Goal: Browse casually: Explore the website without a specific task or goal

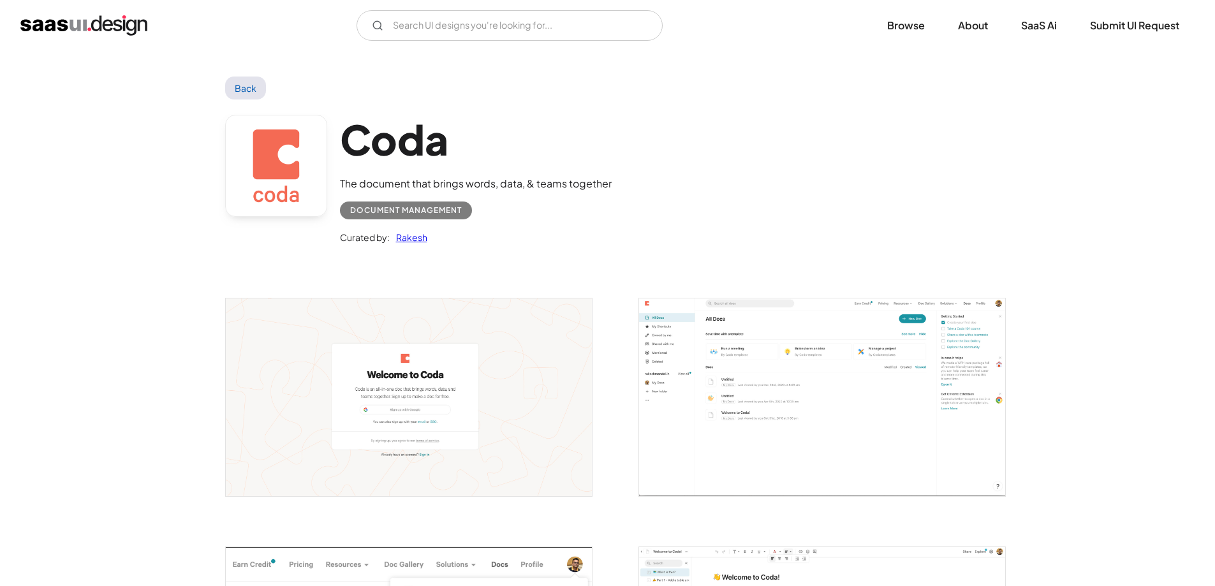
click at [47, 22] on img "home" at bounding box center [83, 25] width 127 height 20
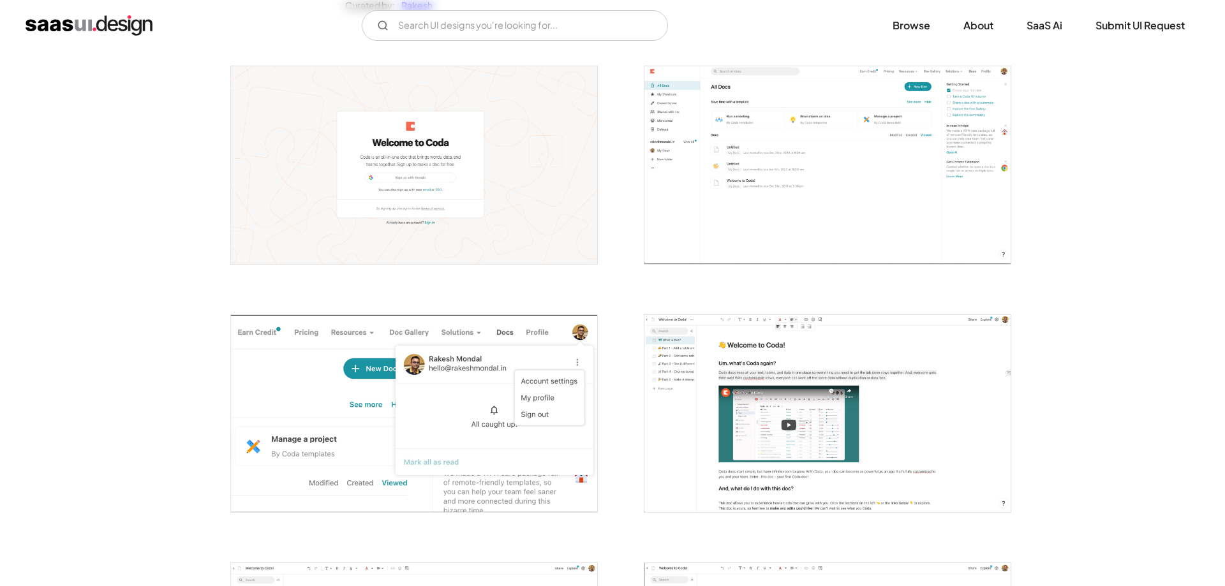
scroll to position [255, 0]
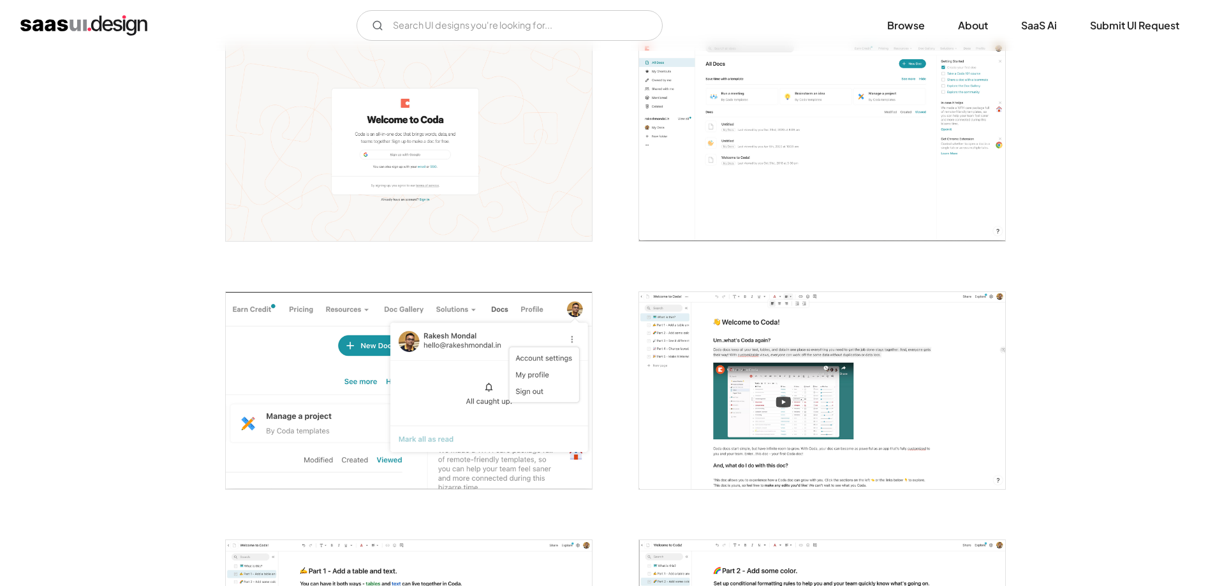
click at [469, 181] on img "open lightbox" at bounding box center [409, 141] width 366 height 197
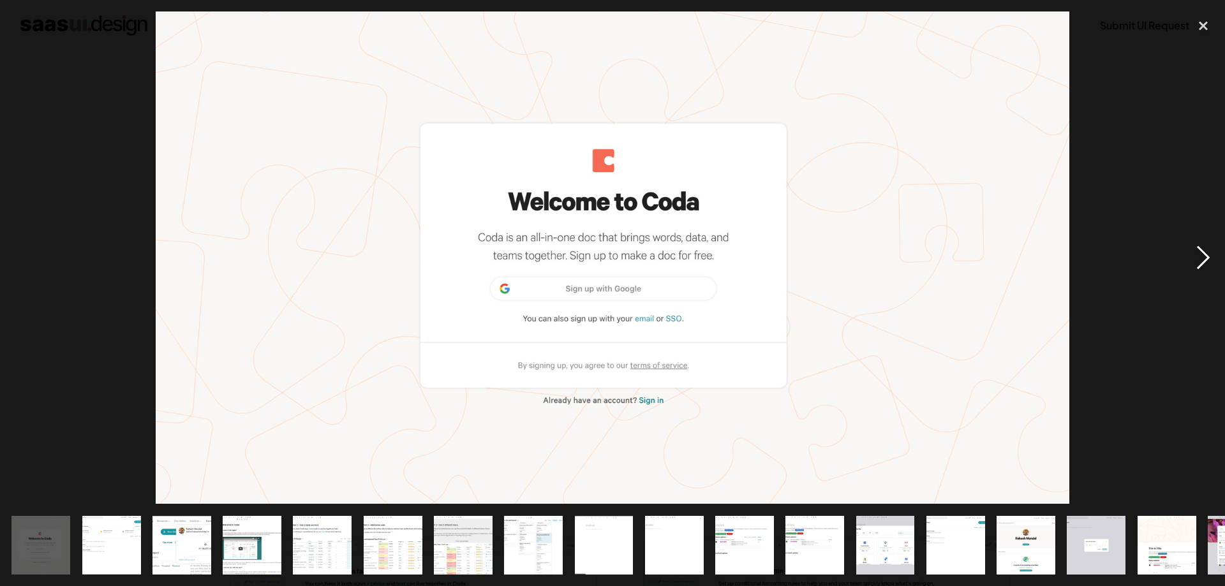
click at [1199, 253] on div "next image" at bounding box center [1202, 257] width 43 height 492
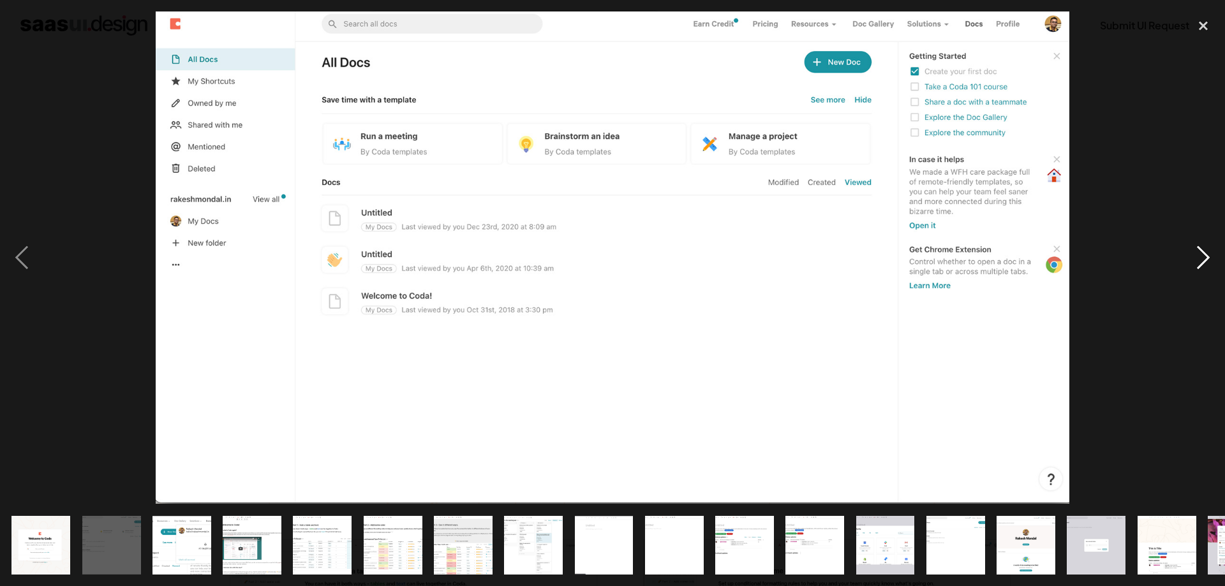
click at [1199, 253] on div "next image" at bounding box center [1202, 257] width 43 height 492
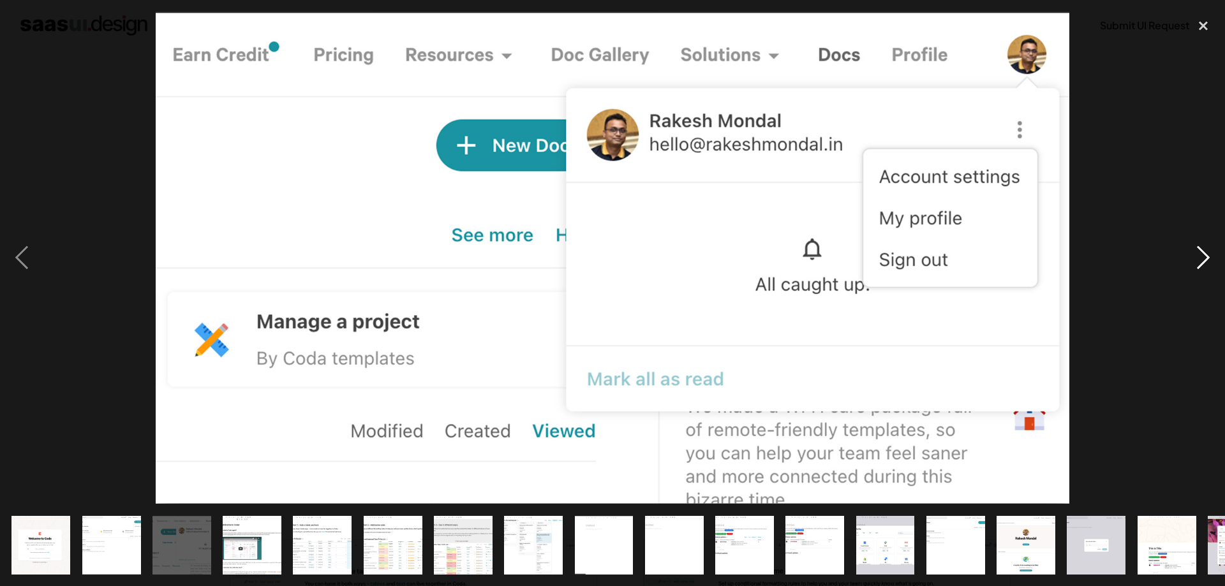
click at [1198, 253] on div "next image" at bounding box center [1202, 257] width 43 height 492
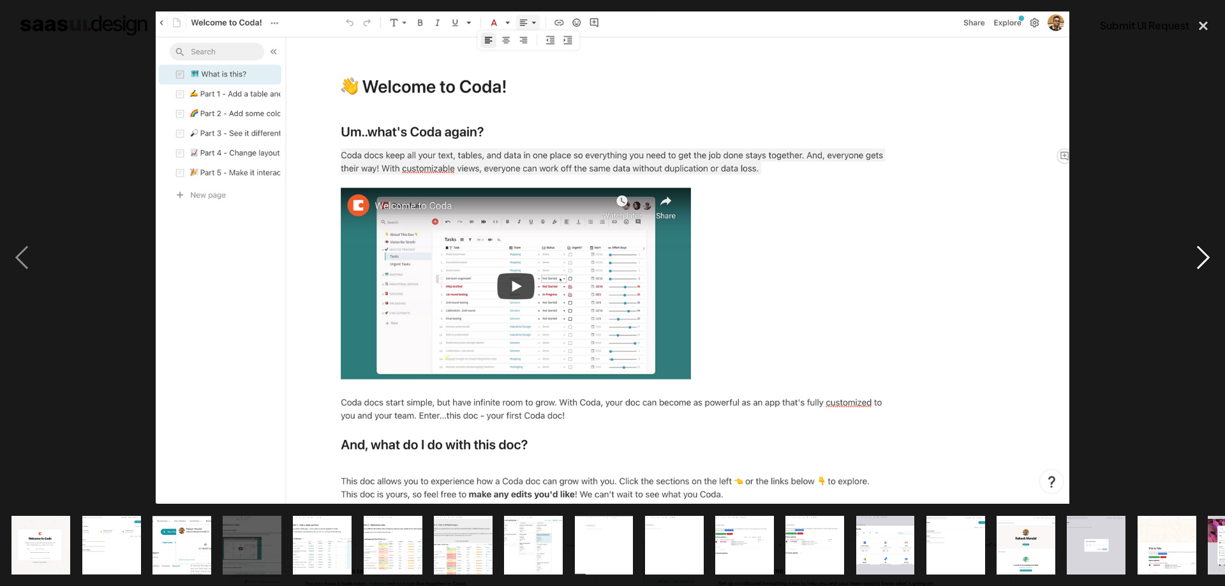
click at [1198, 253] on div "next image" at bounding box center [1202, 257] width 43 height 492
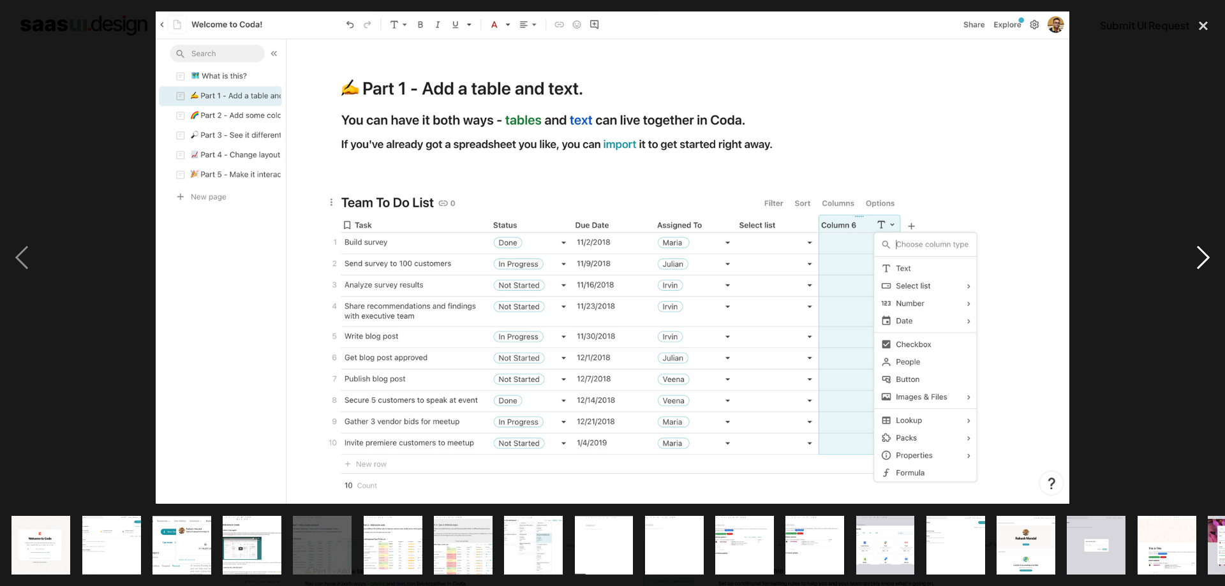
click at [1198, 253] on div "next image" at bounding box center [1202, 257] width 43 height 492
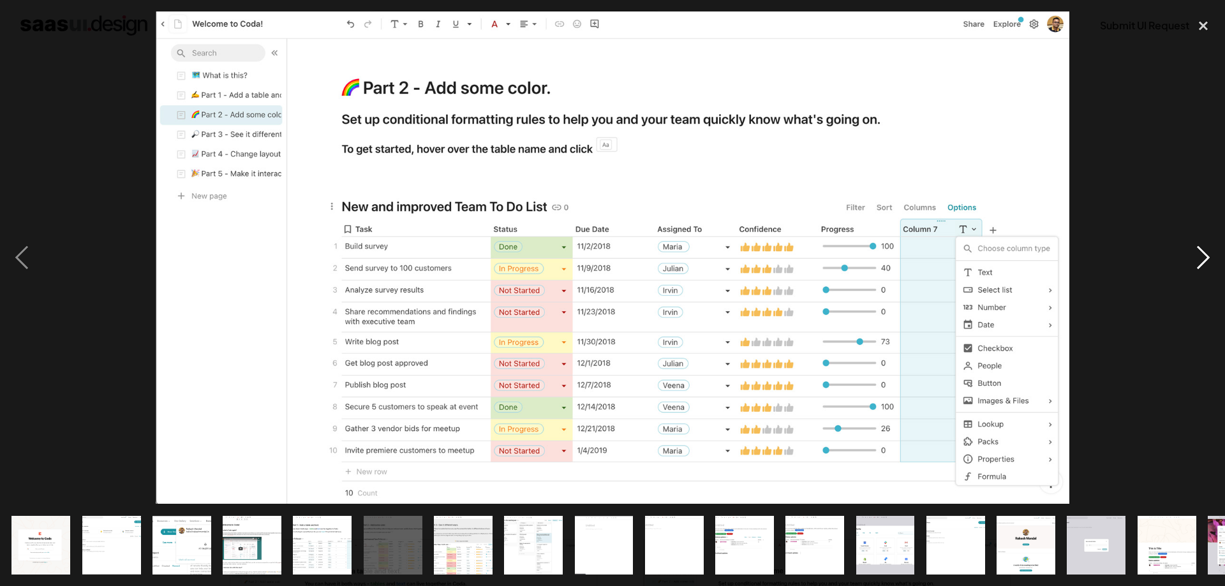
click at [1196, 253] on div "next image" at bounding box center [1202, 257] width 43 height 492
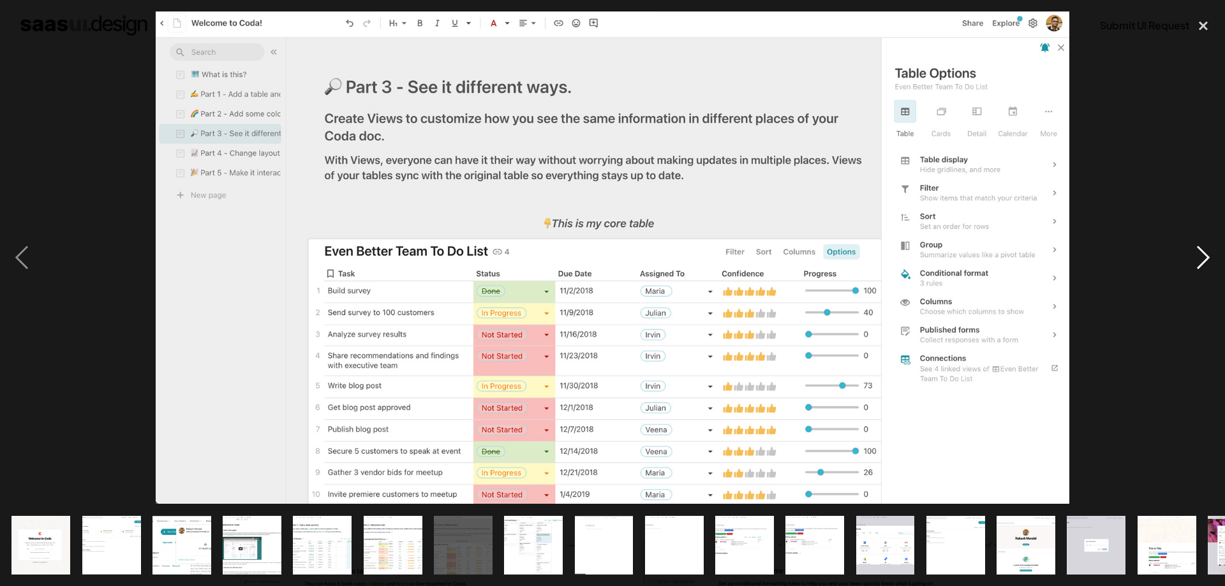
click at [1196, 253] on div "next image" at bounding box center [1202, 257] width 43 height 492
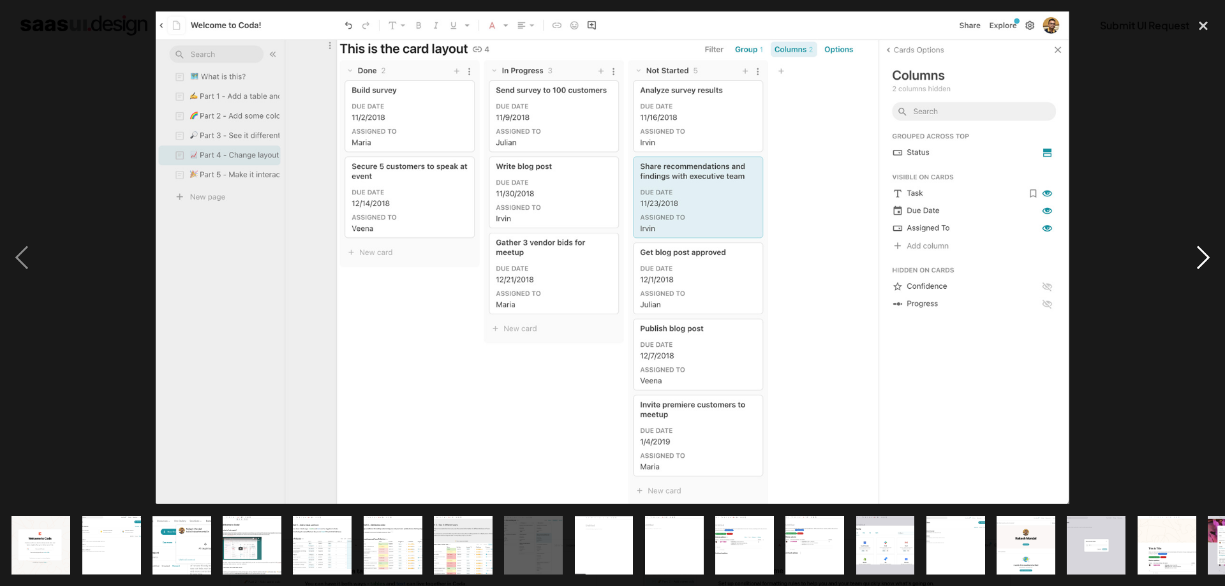
click at [1196, 253] on div "next image" at bounding box center [1202, 257] width 43 height 492
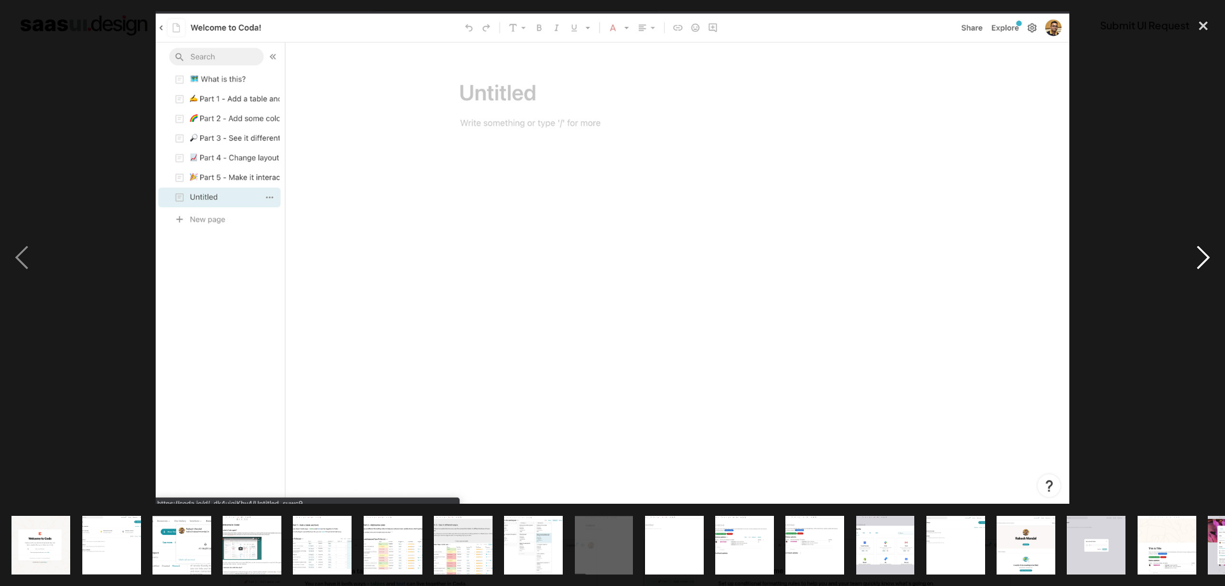
click at [1196, 253] on div "next image" at bounding box center [1202, 257] width 43 height 492
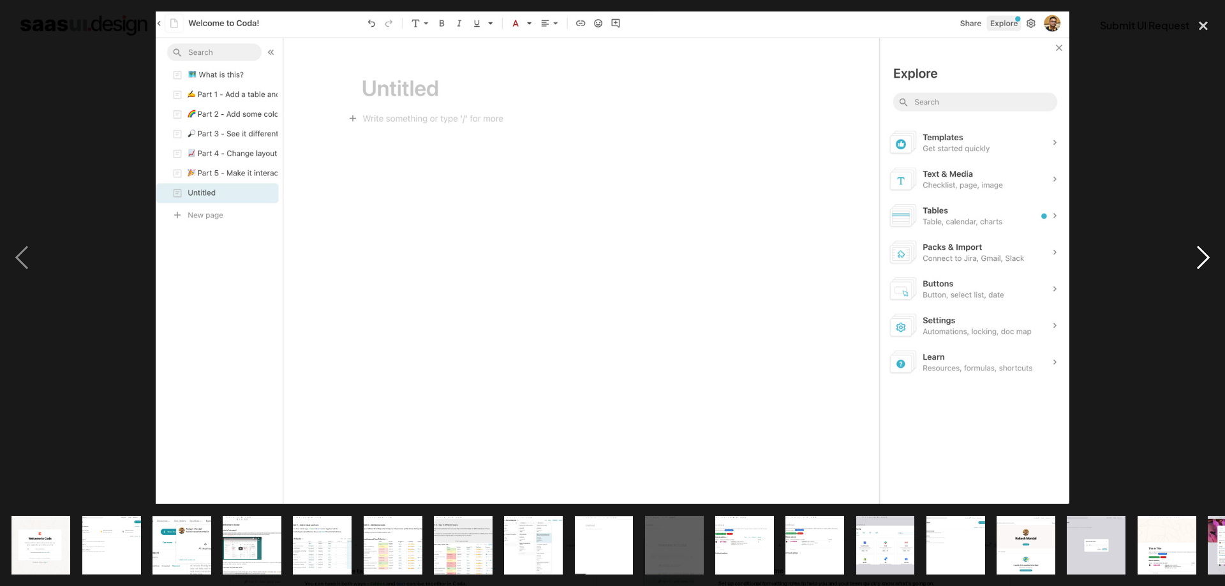
click at [1196, 253] on div "next image" at bounding box center [1202, 257] width 43 height 492
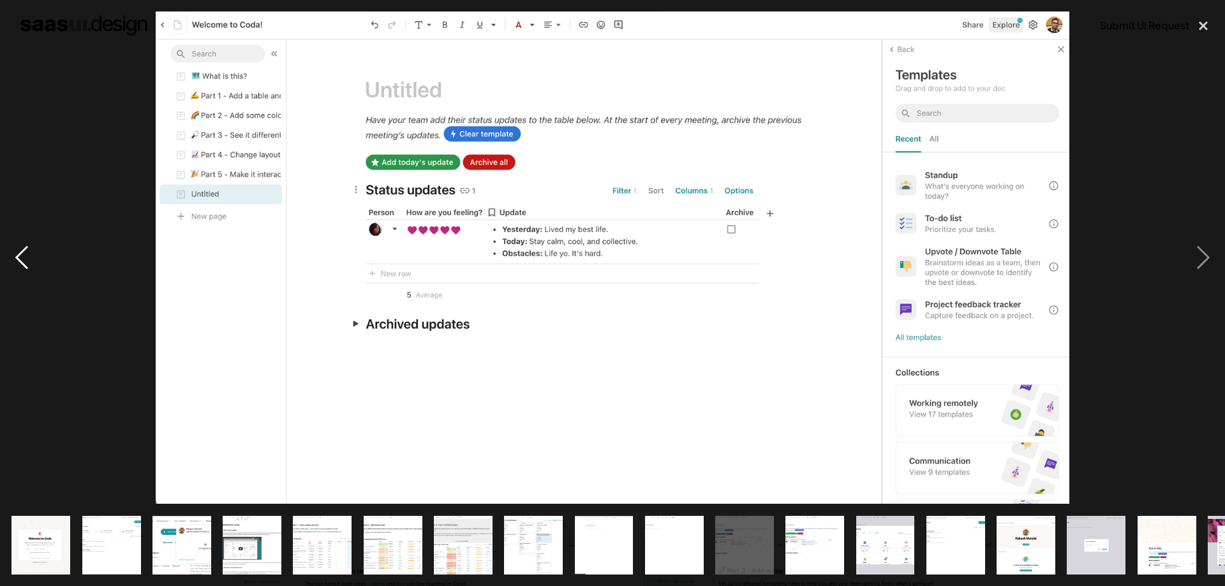
click at [20, 244] on div "previous image" at bounding box center [21, 257] width 43 height 492
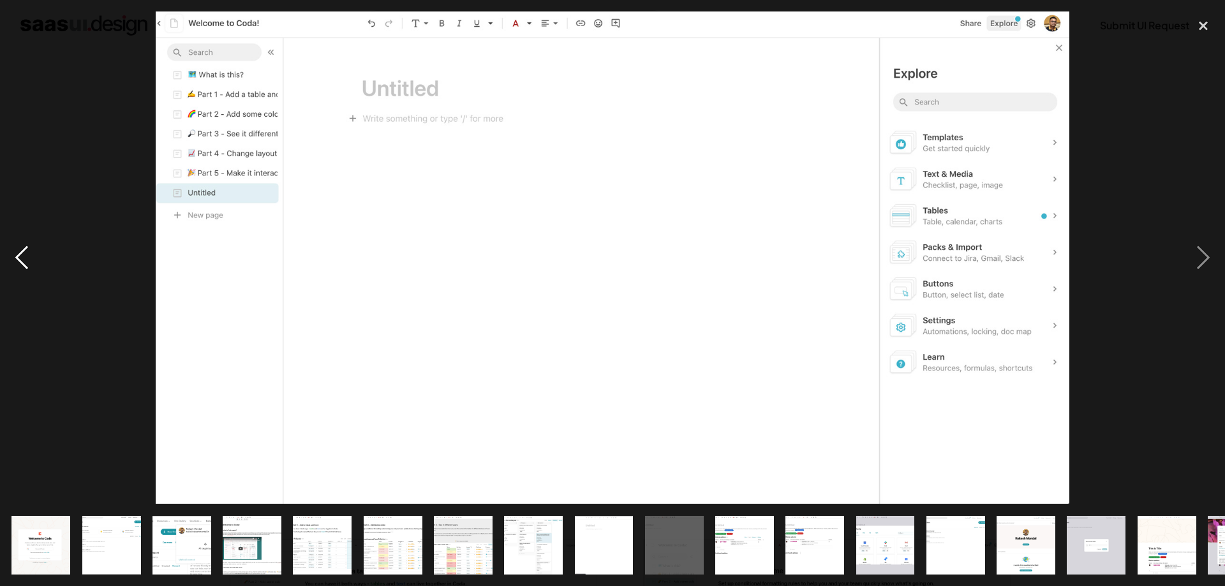
click at [23, 246] on div "previous image" at bounding box center [21, 257] width 43 height 492
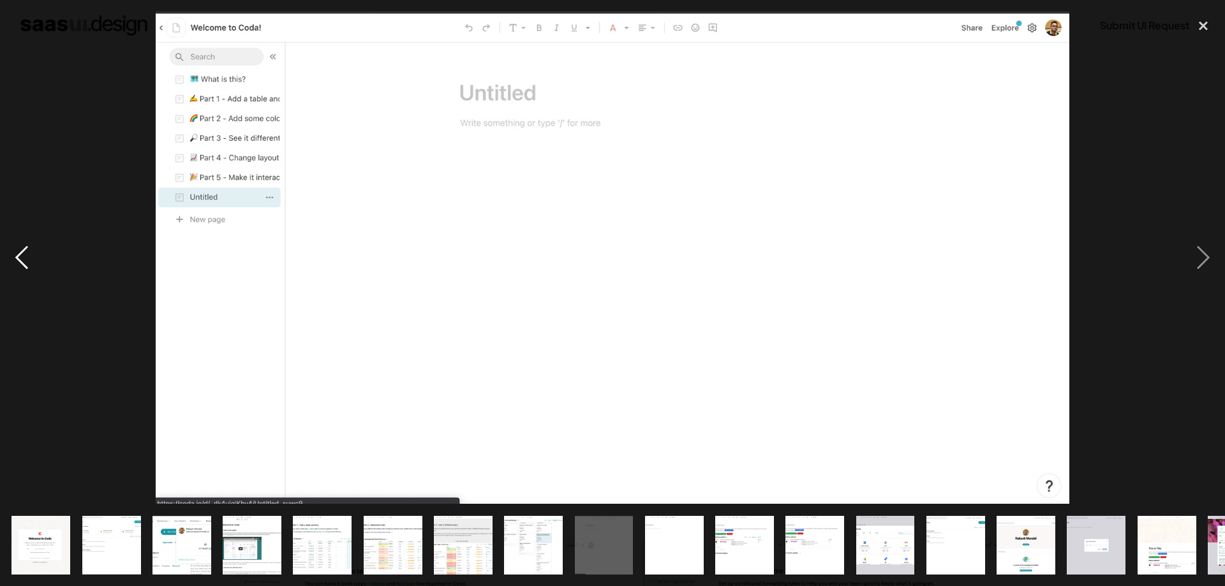
click at [35, 256] on div "previous image" at bounding box center [21, 257] width 43 height 492
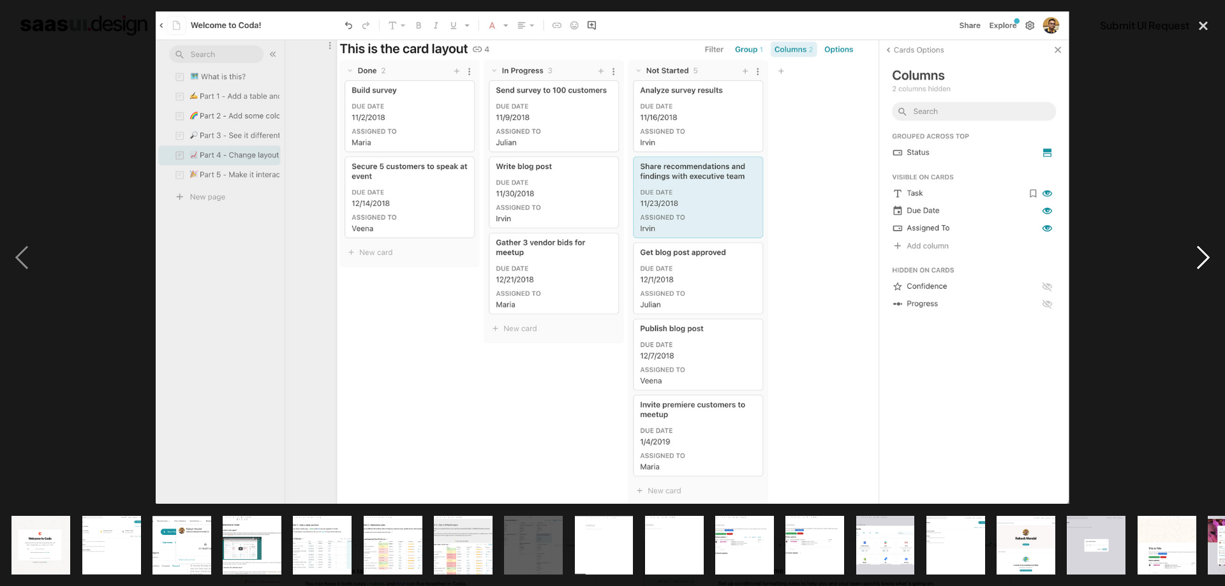
click at [1210, 254] on div "next image" at bounding box center [1202, 257] width 43 height 492
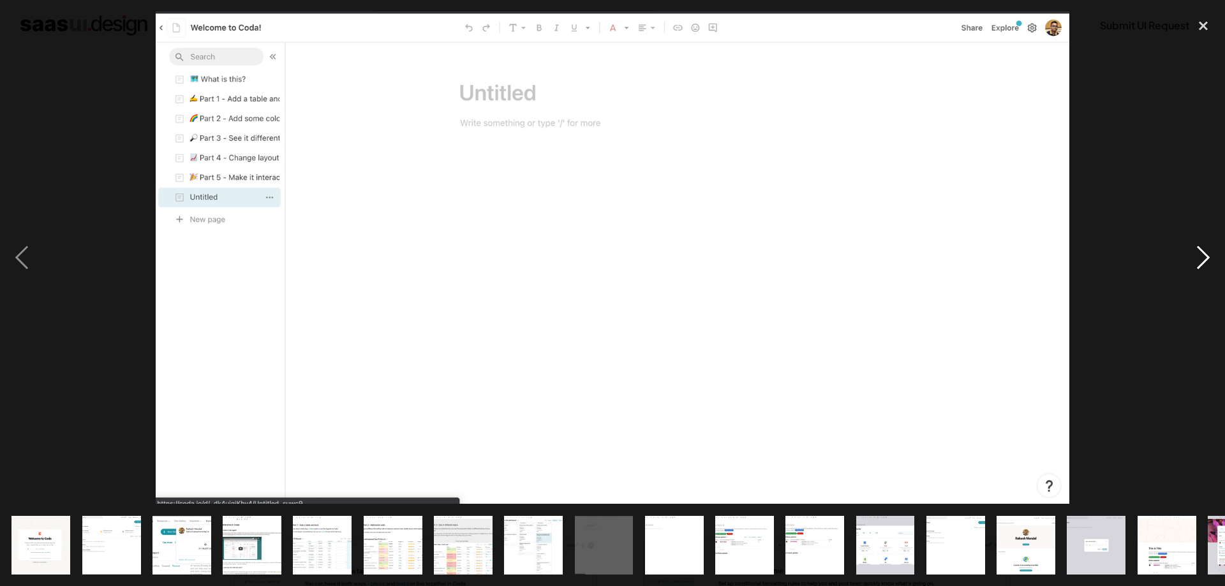
click at [1210, 254] on div "next image" at bounding box center [1202, 257] width 43 height 492
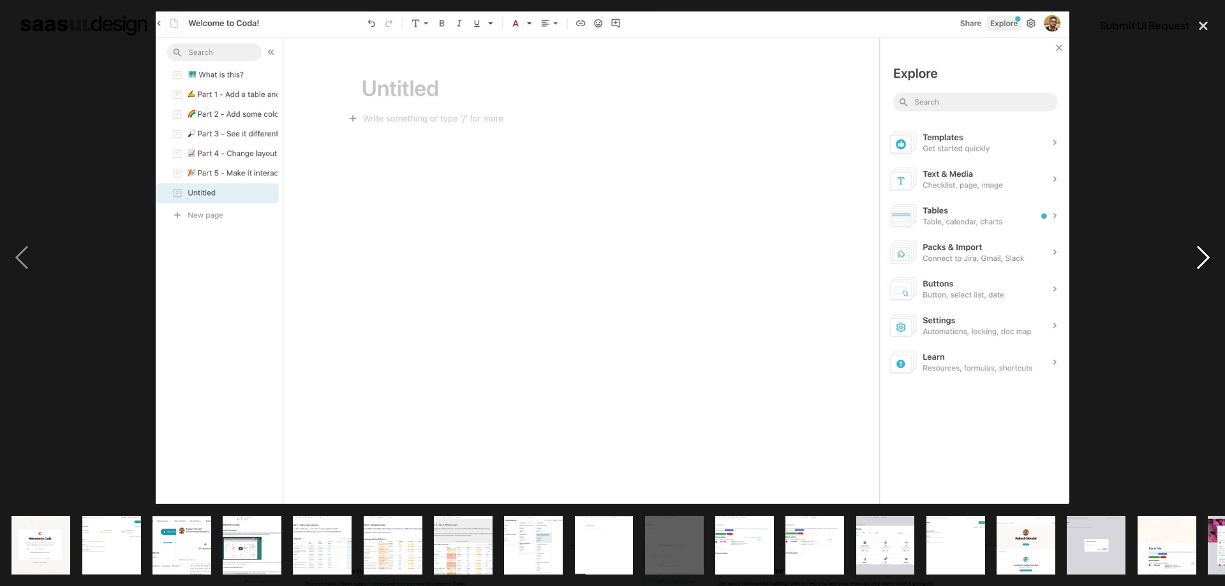
click at [1210, 254] on div "next image" at bounding box center [1202, 257] width 43 height 492
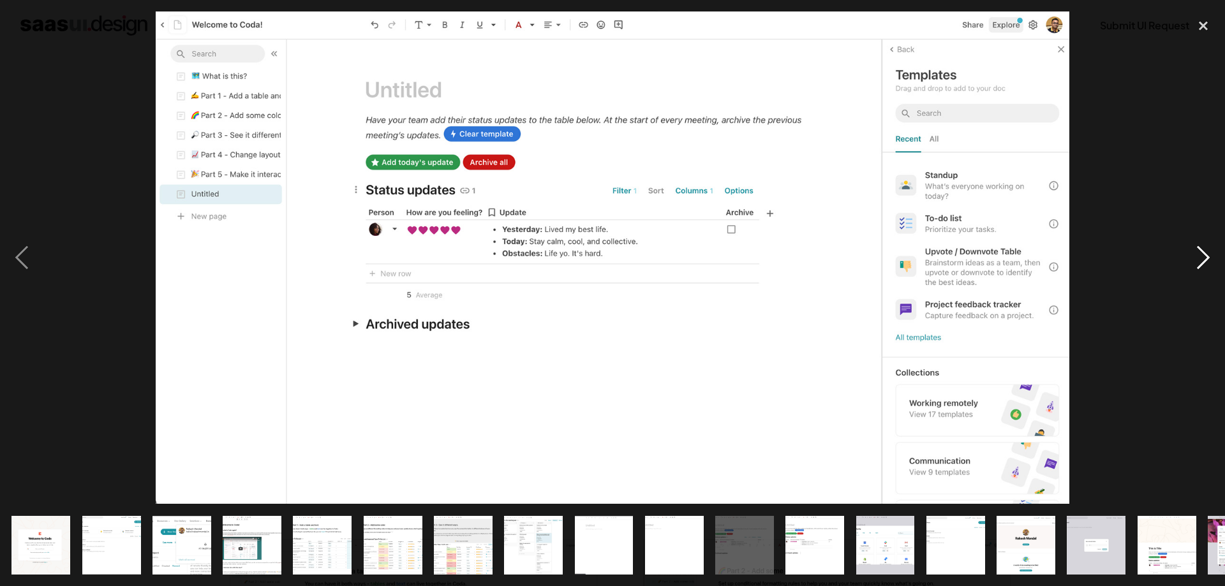
click at [1210, 254] on div "next image" at bounding box center [1202, 257] width 43 height 492
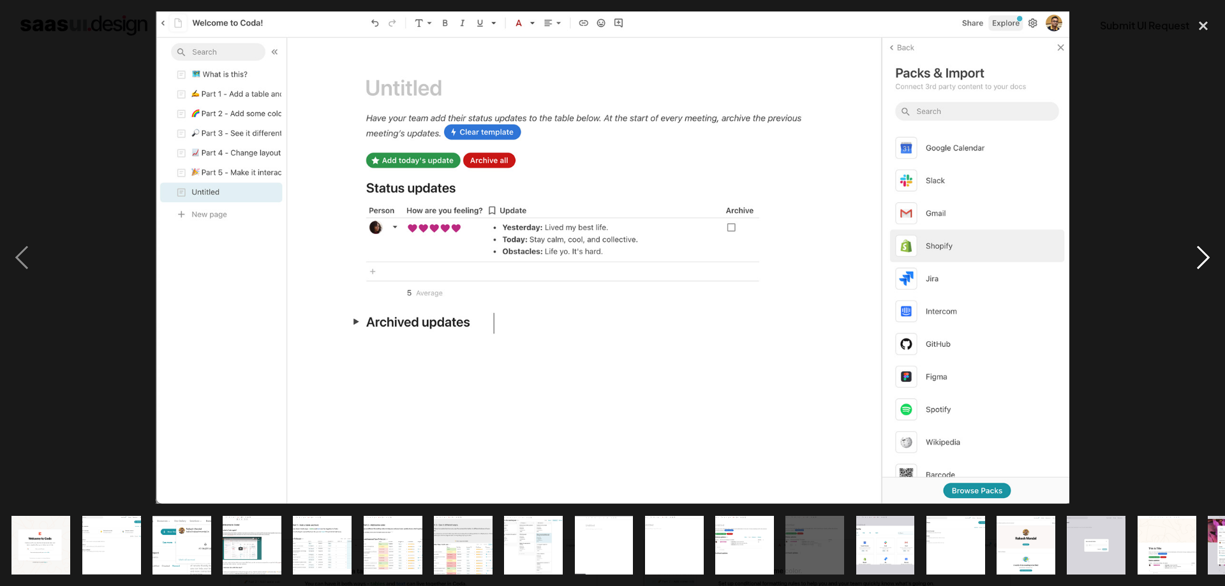
click at [1210, 254] on div "next image" at bounding box center [1202, 257] width 43 height 492
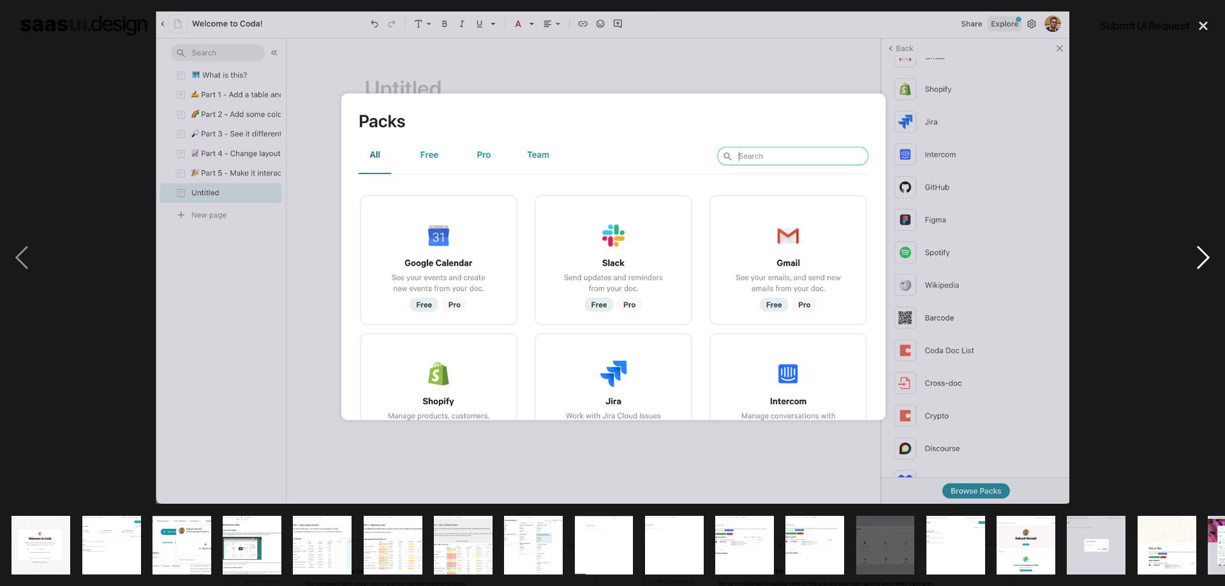
click at [1210, 254] on div "next image" at bounding box center [1202, 257] width 43 height 492
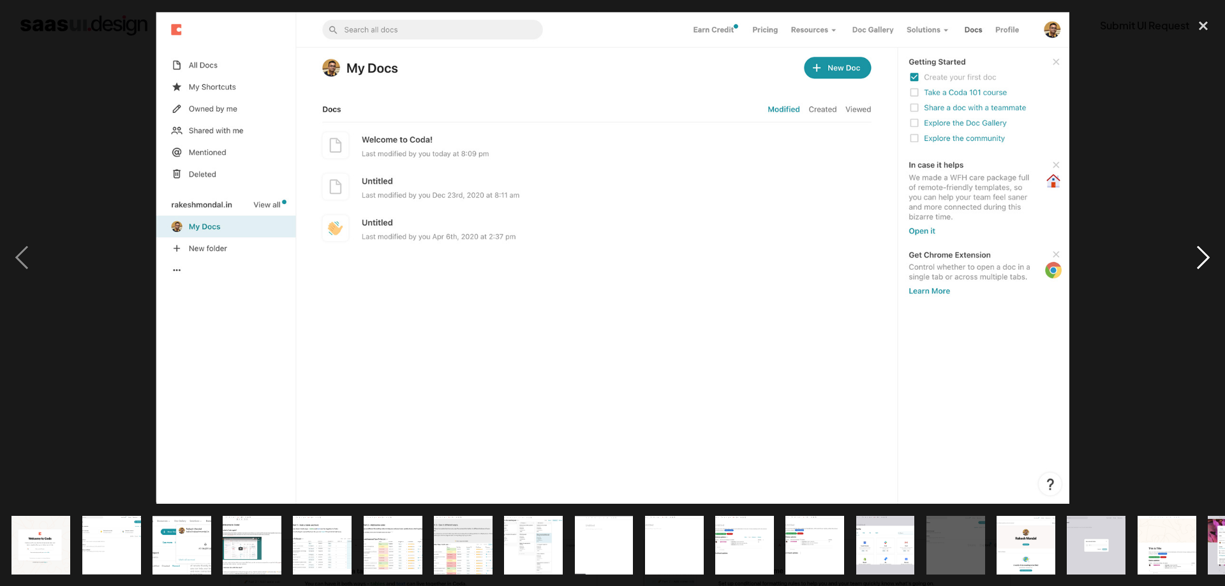
click at [1210, 254] on div "next image" at bounding box center [1202, 257] width 43 height 492
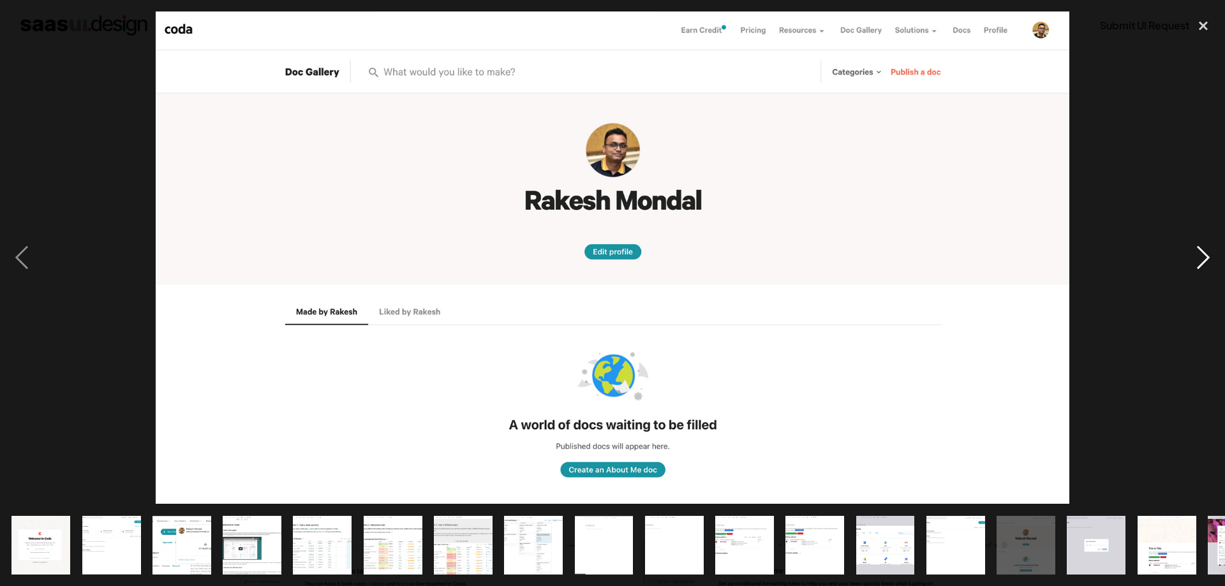
click at [1210, 254] on div "next image" at bounding box center [1202, 257] width 43 height 492
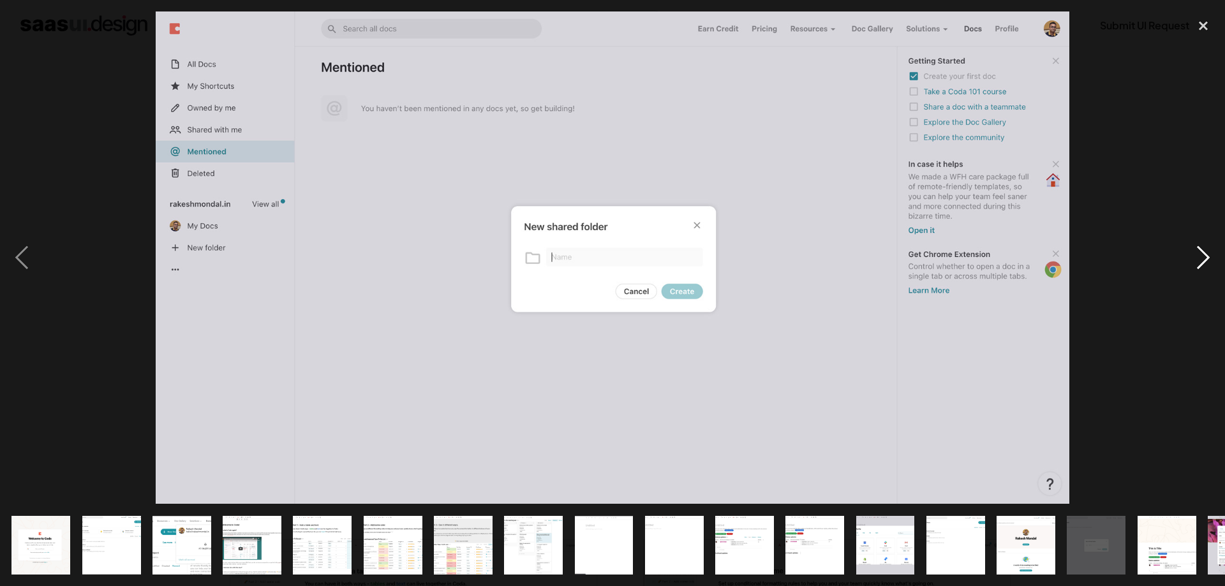
click at [1210, 254] on div "next image" at bounding box center [1202, 257] width 43 height 492
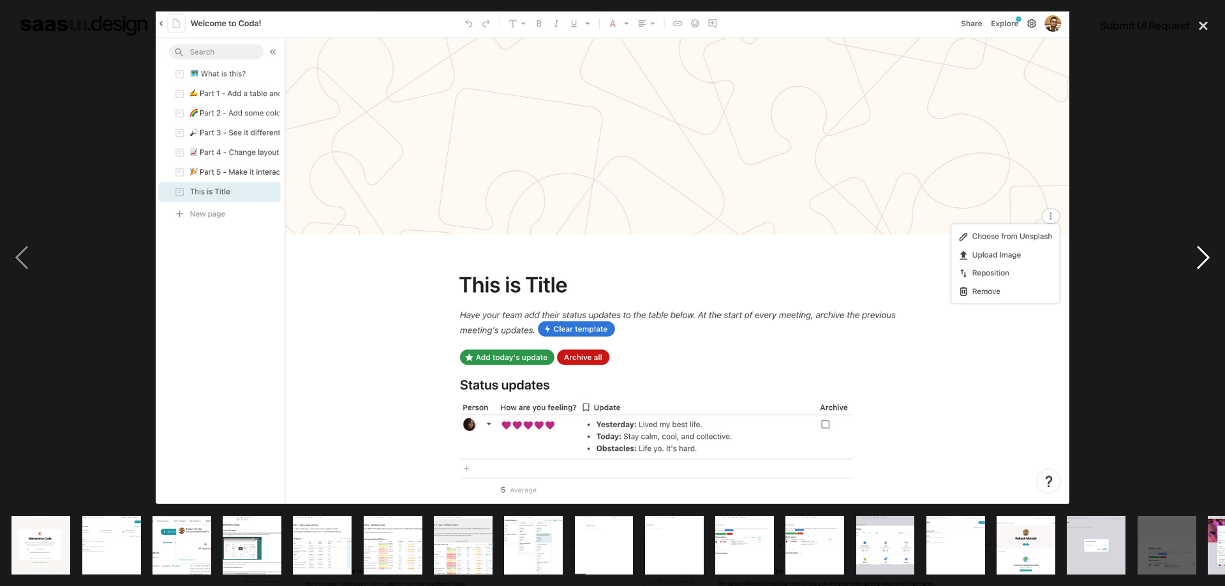
click at [1201, 251] on div "next image" at bounding box center [1202, 257] width 43 height 492
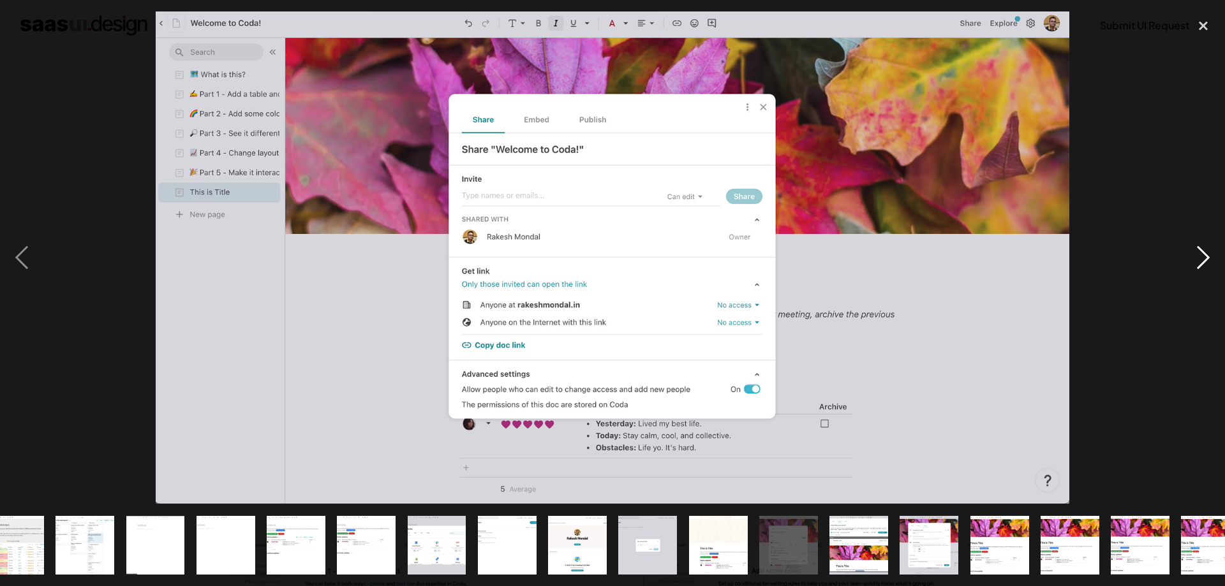
scroll to position [0, 545]
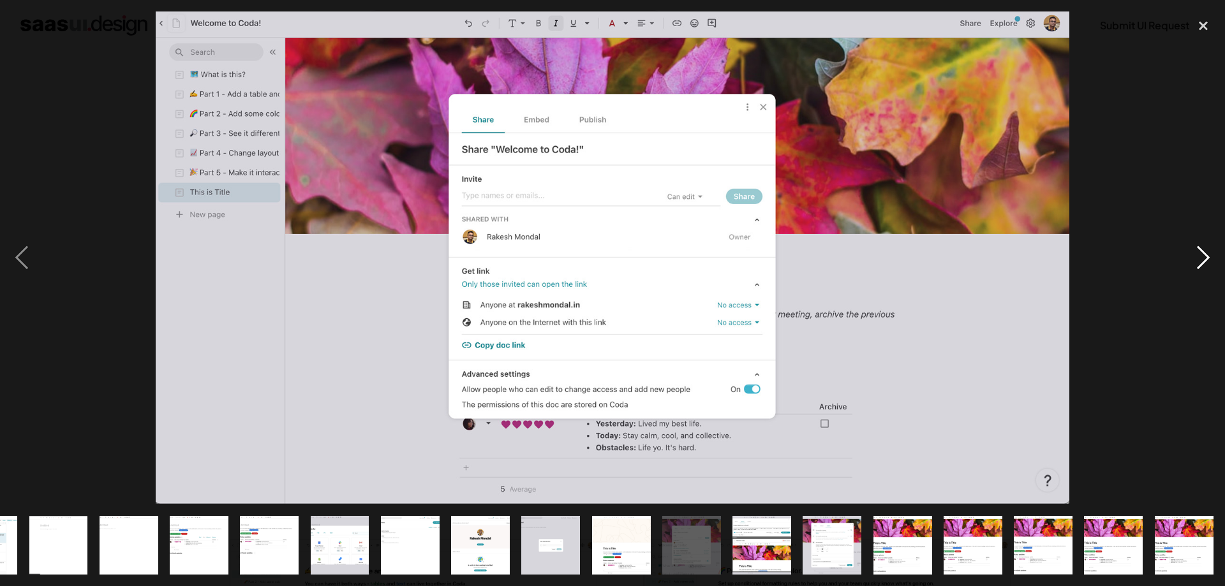
click at [1201, 251] on div "next image" at bounding box center [1202, 257] width 43 height 492
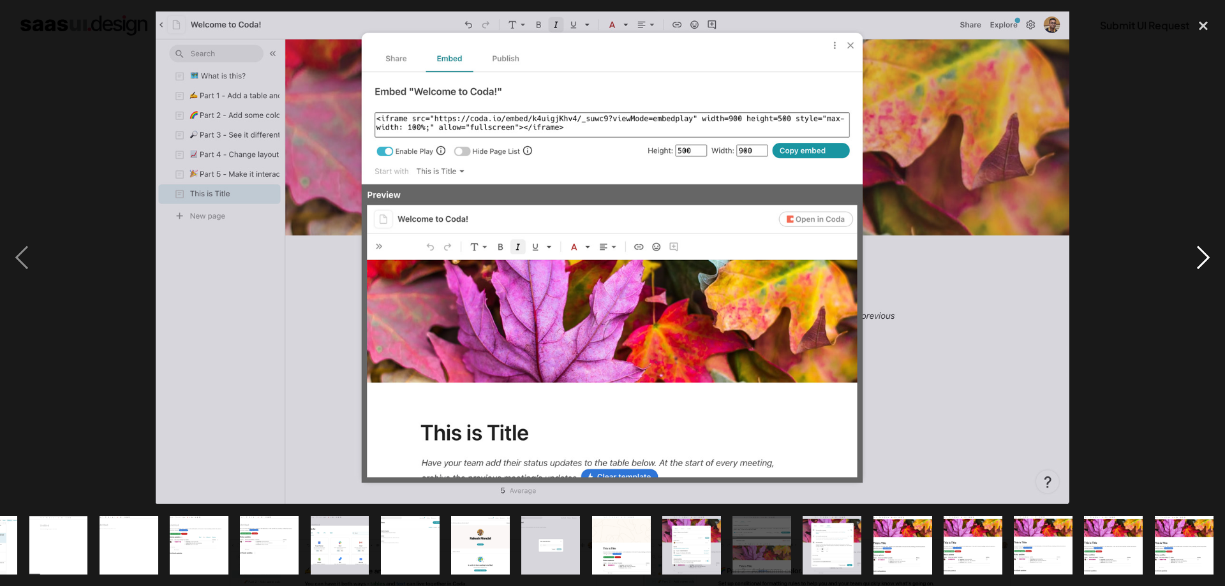
click at [1201, 251] on div "next image" at bounding box center [1202, 257] width 43 height 492
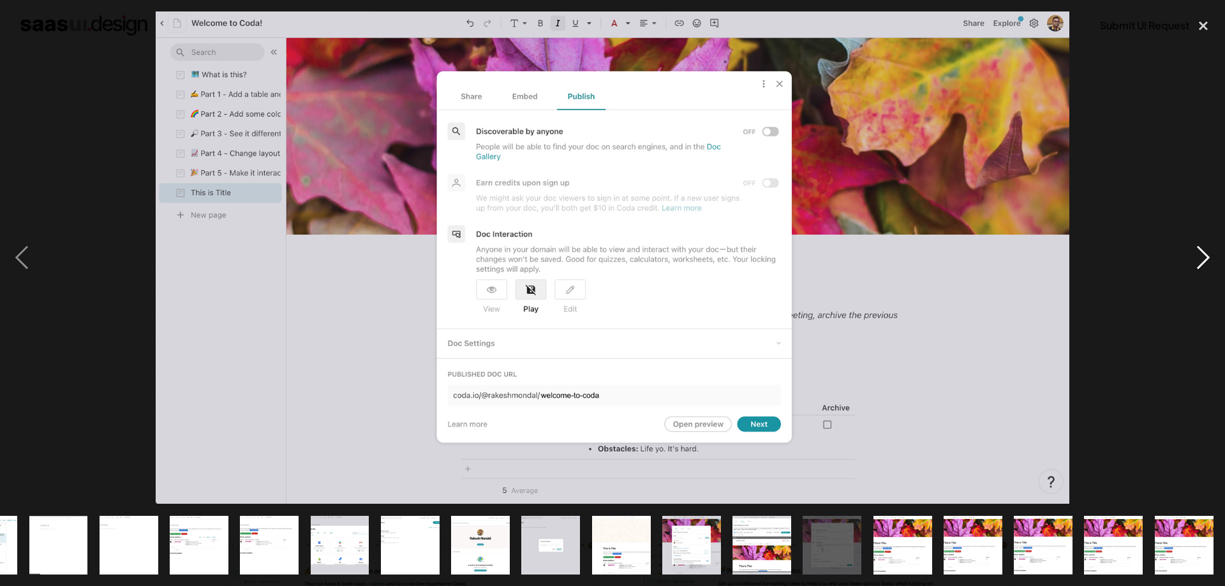
click at [1192, 200] on div "next image" at bounding box center [1202, 257] width 43 height 492
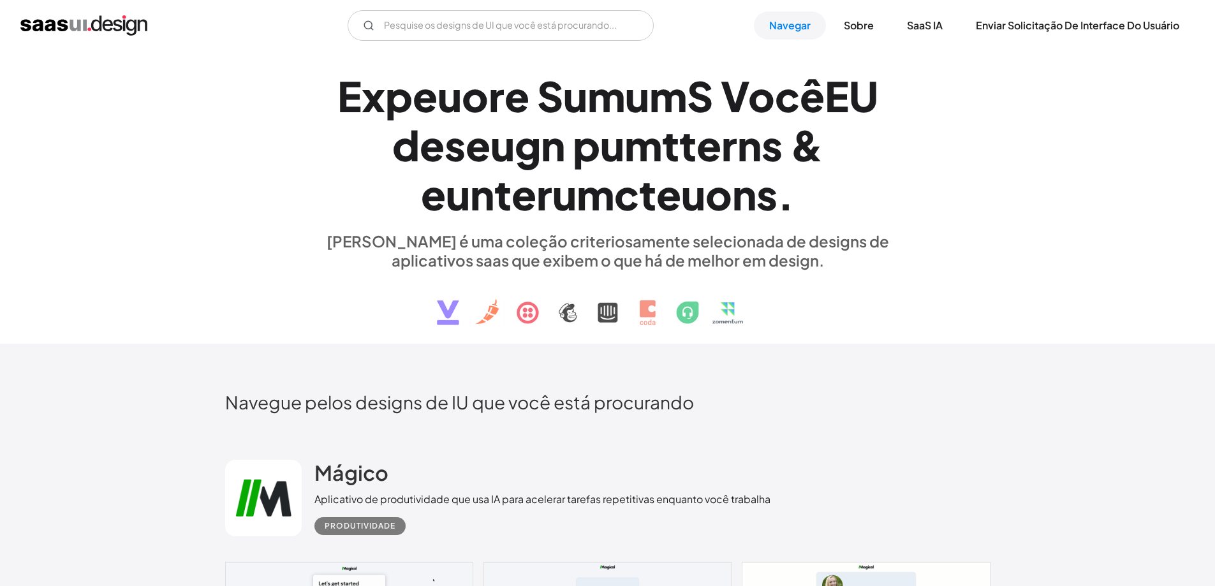
click at [1004, 298] on div "E x p eu o r e S um um S Você EU d e s eu g n p um t t e r n s & eu n t e r um …" at bounding box center [607, 197] width 1215 height 293
